Goal: Find specific page/section: Find specific page/section

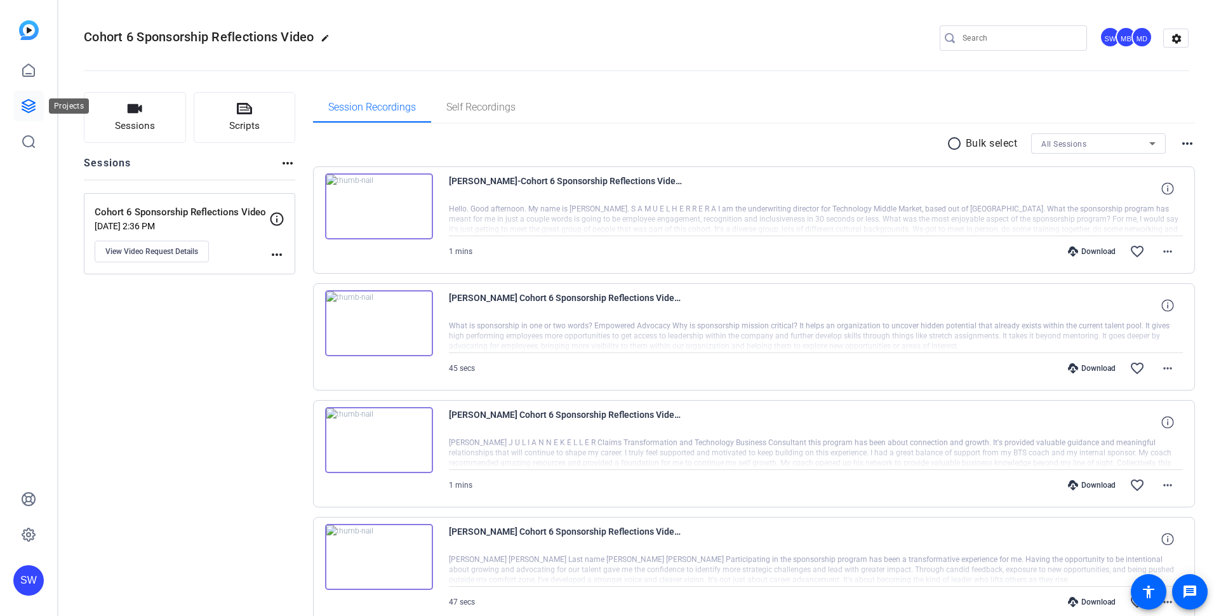
click at [27, 103] on icon at bounding box center [28, 105] width 15 height 15
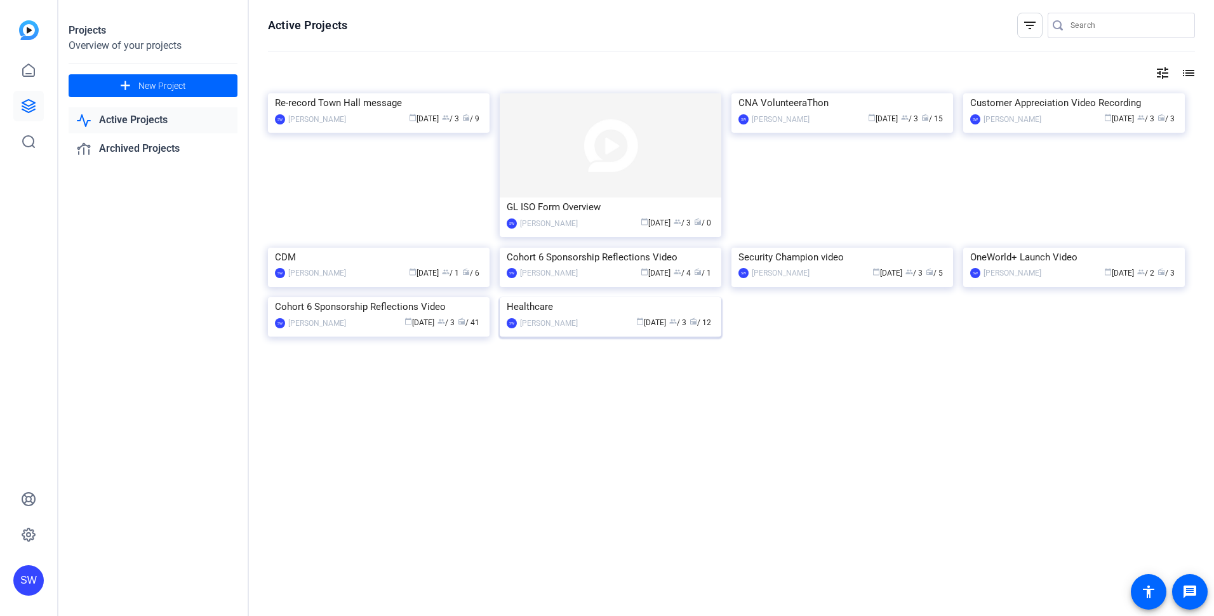
click at [584, 330] on div "calendar_today Apr 21 group / 3 radio / 12" at bounding box center [649, 322] width 130 height 13
